Goal: Transaction & Acquisition: Download file/media

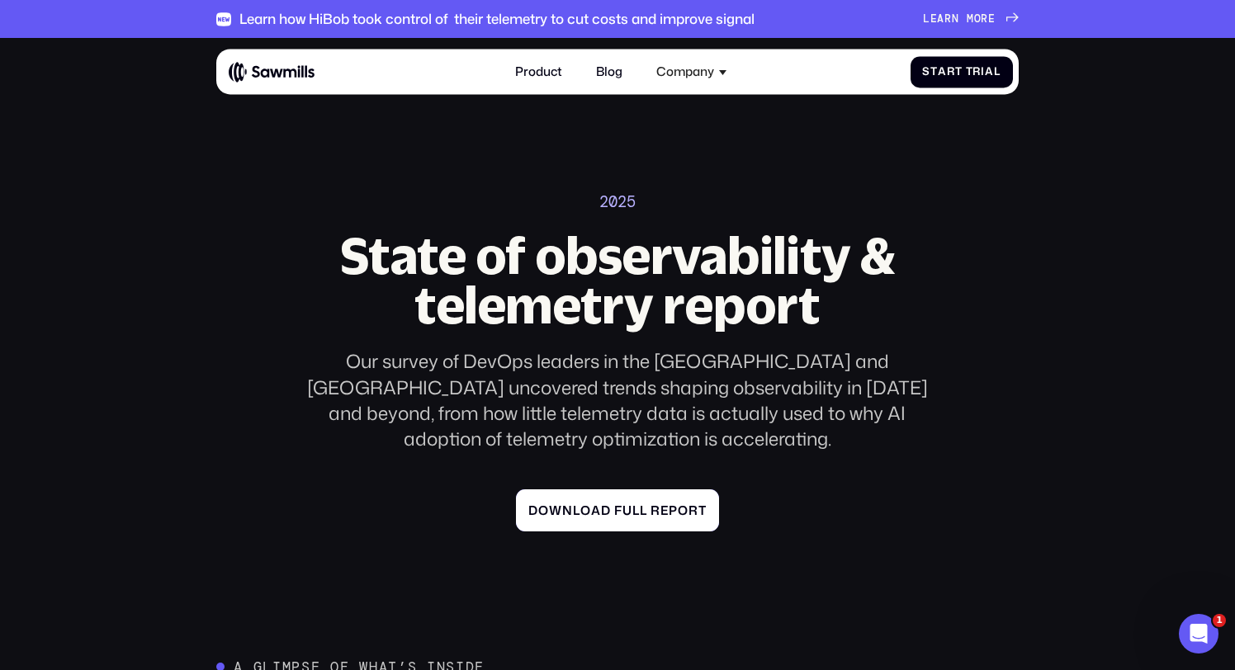
click at [674, 504] on span "p" at bounding box center [673, 511] width 9 height 15
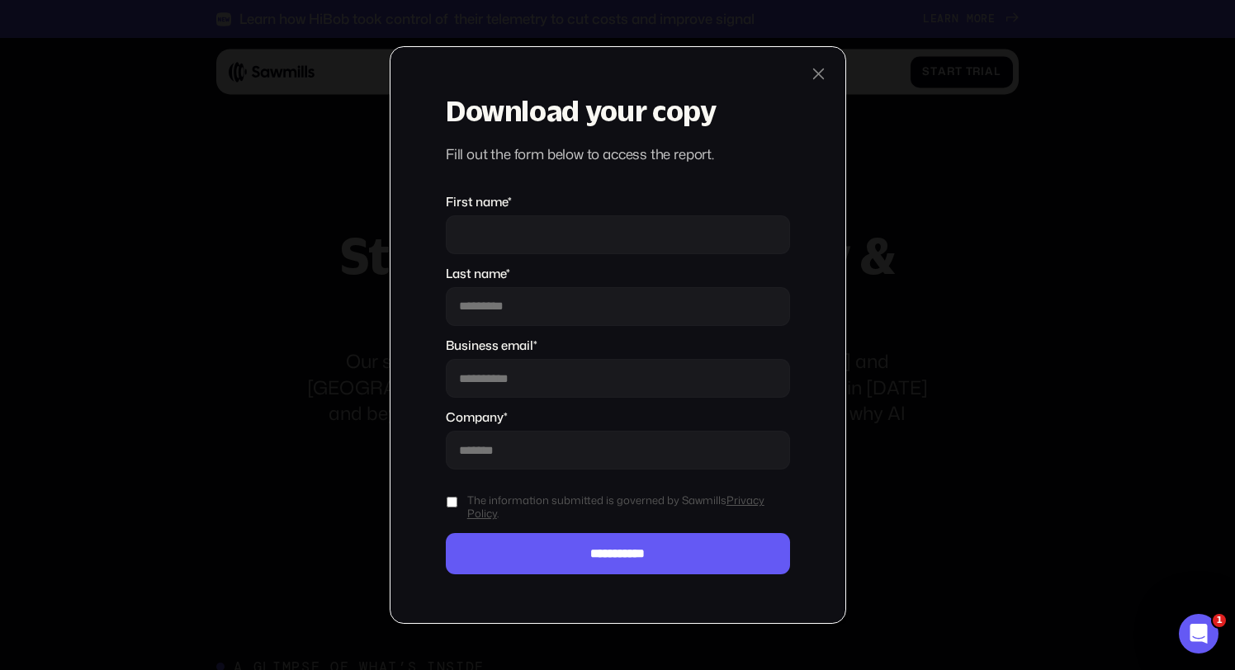
click at [566, 235] on input "First name *" at bounding box center [618, 234] width 344 height 39
click at [804, 453] on div "**********" at bounding box center [618, 335] width 457 height 579
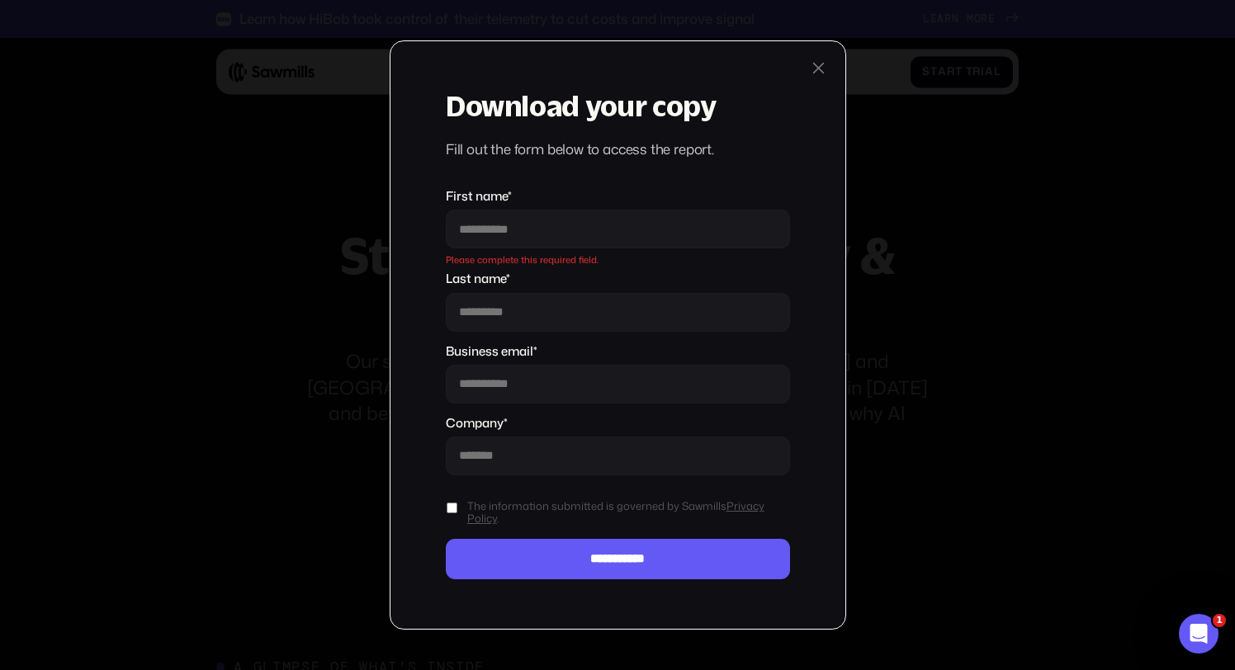
click at [818, 64] on div at bounding box center [818, 68] width 18 height 18
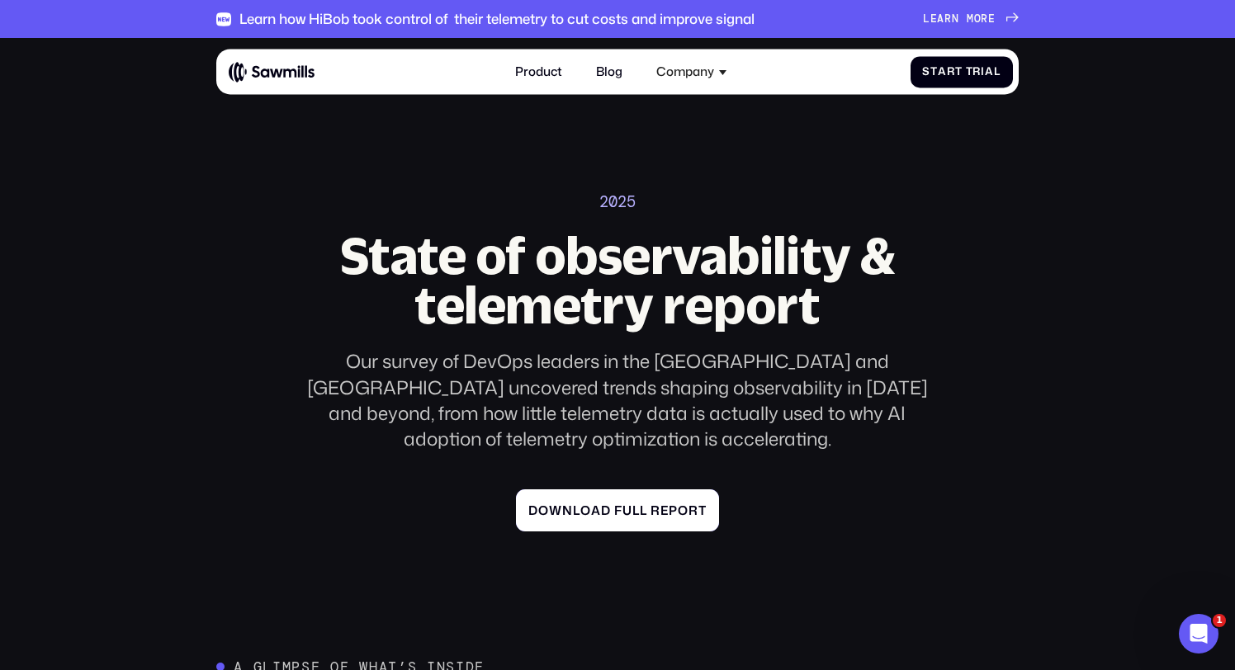
click at [666, 490] on link "D o w n l o a d f u l l r e p o r t D o w n l o a d f u l l r e p o r t" at bounding box center [617, 511] width 202 height 43
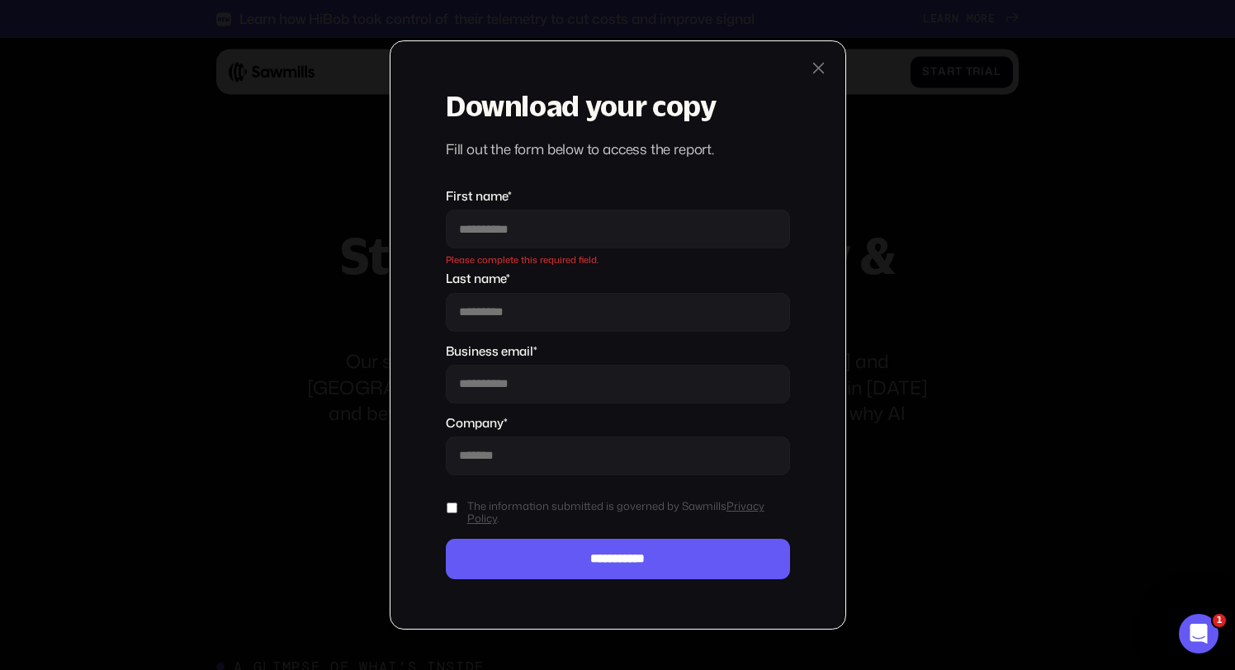
click at [822, 67] on div at bounding box center [818, 68] width 18 height 18
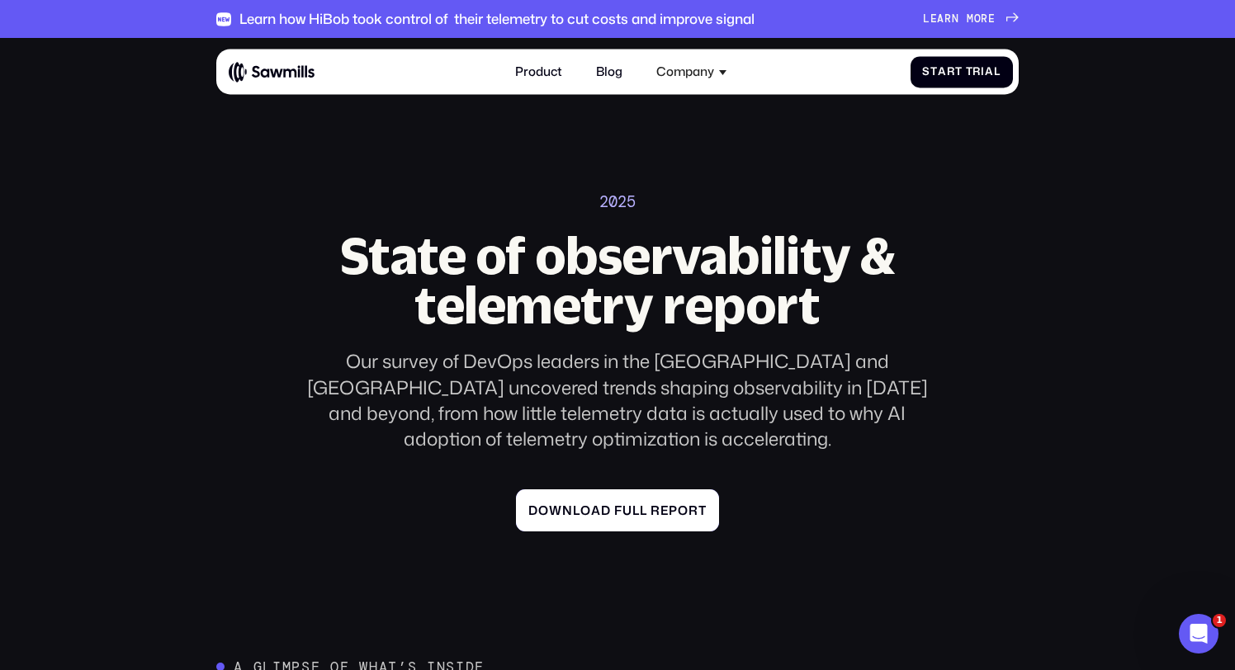
click at [693, 497] on link "D o w n l o a d f u l l r e p o r t D o w n l o a d f u l l r e p o r t" at bounding box center [617, 511] width 202 height 43
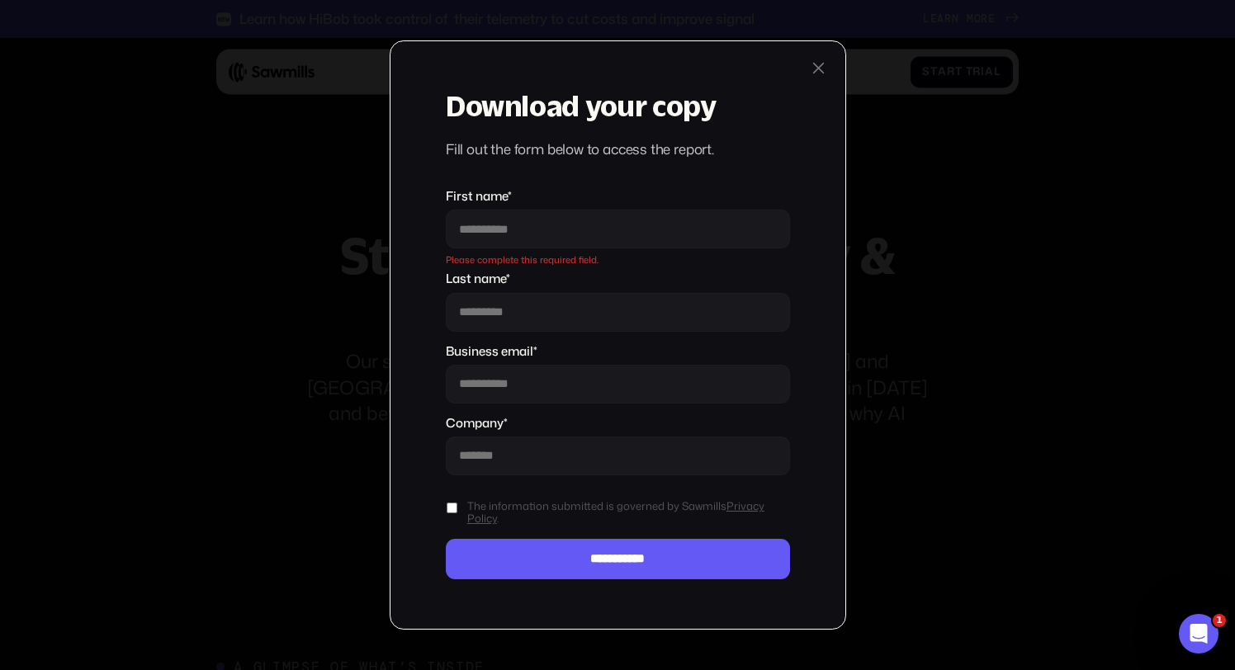
click at [813, 70] on div at bounding box center [818, 68] width 18 height 18
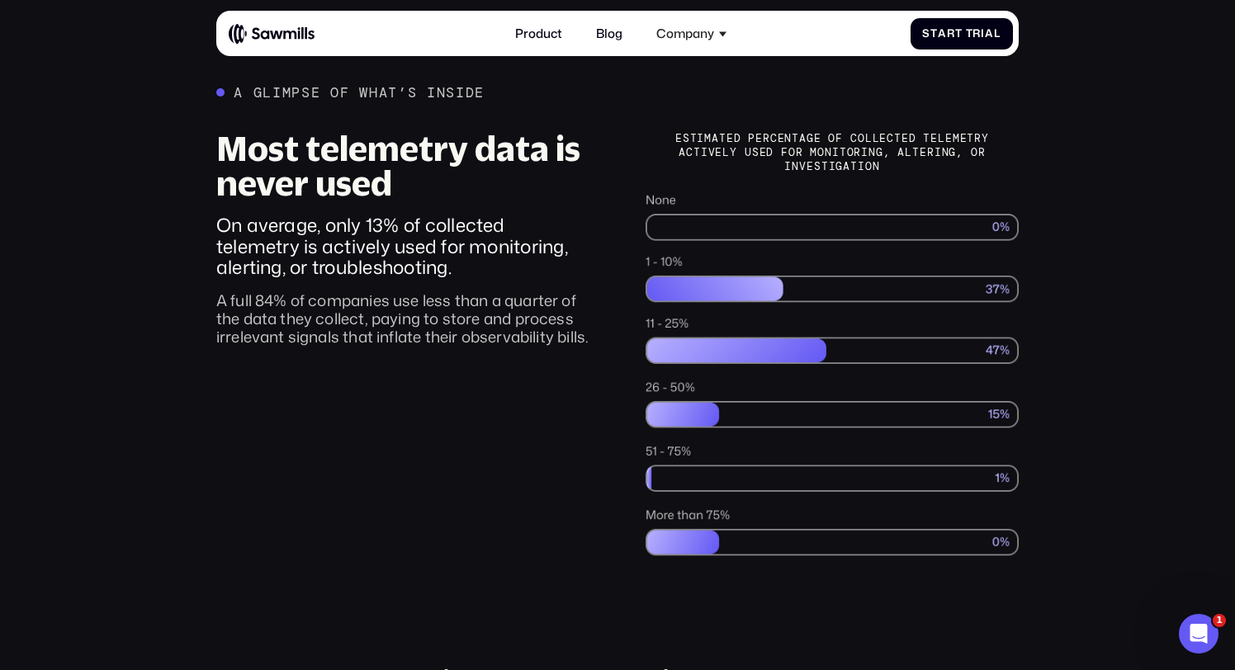
scroll to position [573, 0]
